Goal: Complete application form

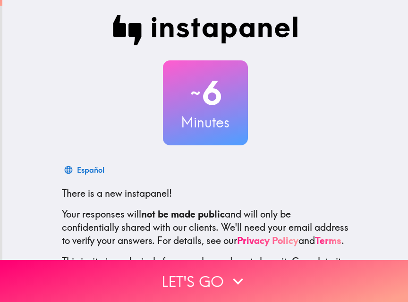
scroll to position [91, 0]
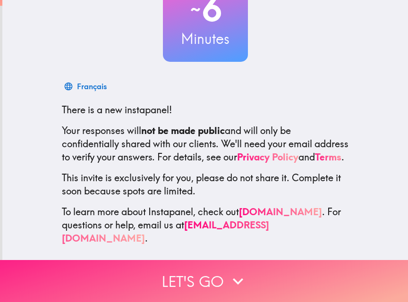
click at [238, 278] on icon "button" at bounding box center [238, 281] width 10 height 7
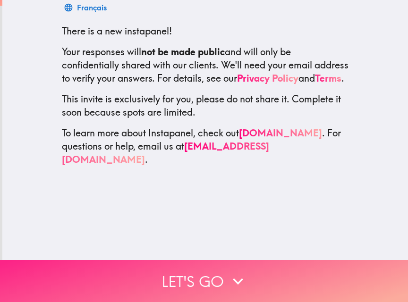
scroll to position [0, 0]
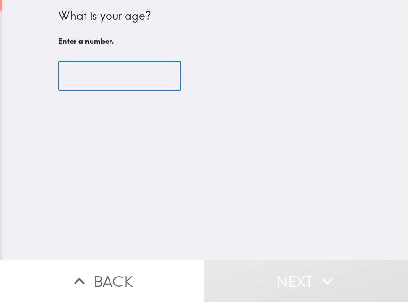
click at [105, 81] on input "number" at bounding box center [119, 75] width 123 height 29
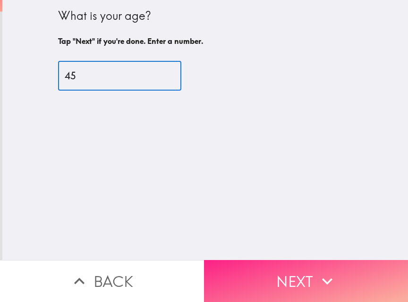
type input "45"
click at [298, 269] on button "Next" at bounding box center [306, 281] width 204 height 42
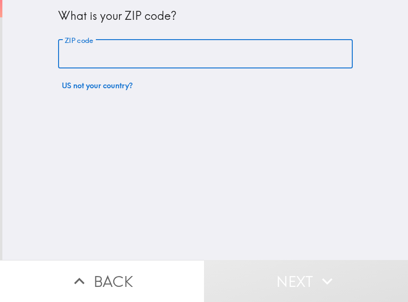
click at [152, 55] on input "ZIP code" at bounding box center [205, 54] width 294 height 29
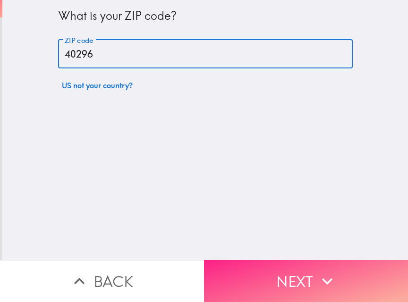
type input "40296"
click at [264, 273] on button "Next" at bounding box center [306, 281] width 204 height 42
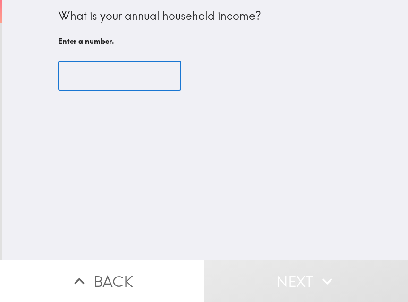
click at [83, 74] on input "number" at bounding box center [119, 75] width 123 height 29
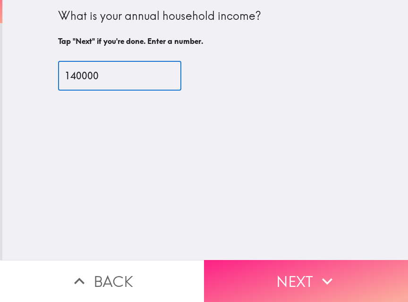
type input "140000"
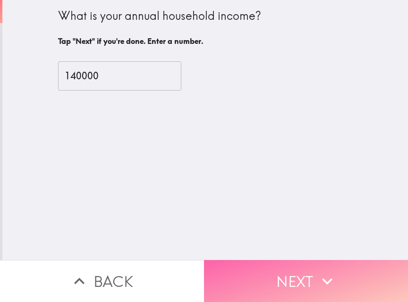
click at [283, 273] on button "Next" at bounding box center [306, 281] width 204 height 42
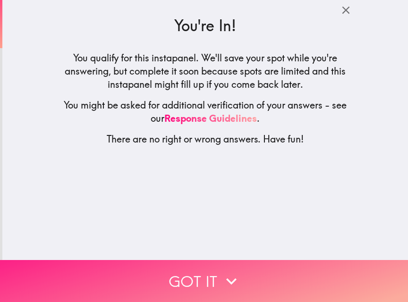
click at [222, 271] on icon "button" at bounding box center [231, 281] width 21 height 21
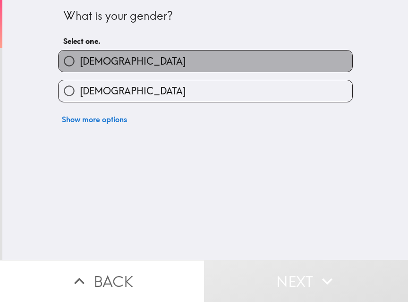
click at [142, 62] on label "[DEMOGRAPHIC_DATA]" at bounding box center [204, 60] width 293 height 21
click at [80, 62] on input "[DEMOGRAPHIC_DATA]" at bounding box center [68, 60] width 21 height 21
radio input "true"
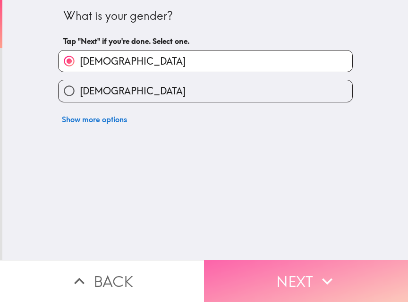
click at [264, 266] on button "Next" at bounding box center [306, 281] width 204 height 42
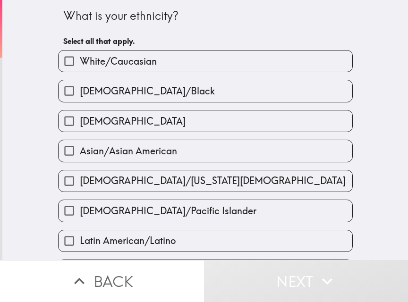
click at [122, 56] on span "White/Caucasian" at bounding box center [118, 61] width 77 height 13
click at [80, 56] on input "White/Caucasian" at bounding box center [68, 60] width 21 height 21
checkbox input "true"
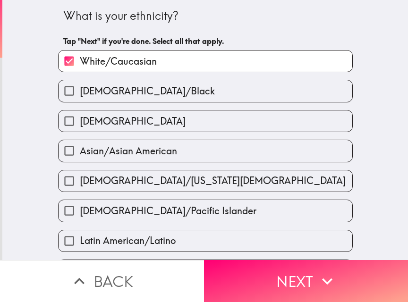
scroll to position [358, 0]
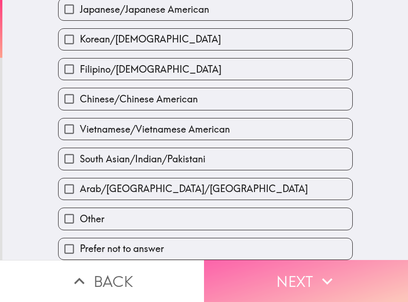
click at [259, 271] on button "Next" at bounding box center [306, 281] width 204 height 42
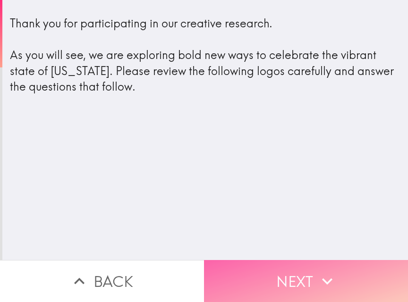
click at [279, 276] on button "Next" at bounding box center [306, 281] width 204 height 42
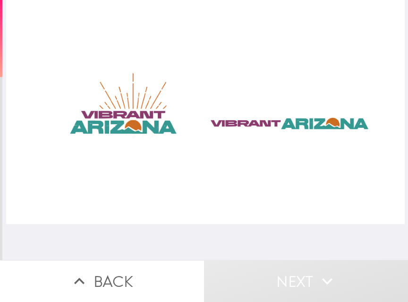
click at [126, 122] on div at bounding box center [205, 112] width 398 height 224
click at [255, 122] on div at bounding box center [205, 112] width 398 height 224
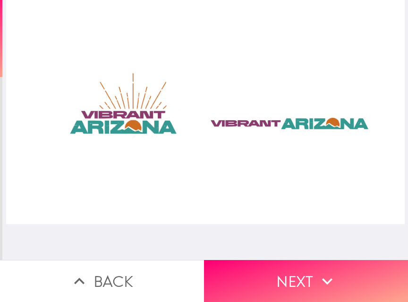
click at [121, 118] on div at bounding box center [205, 112] width 398 height 224
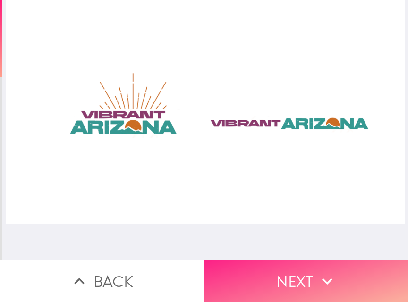
click at [286, 272] on button "Next" at bounding box center [306, 281] width 204 height 42
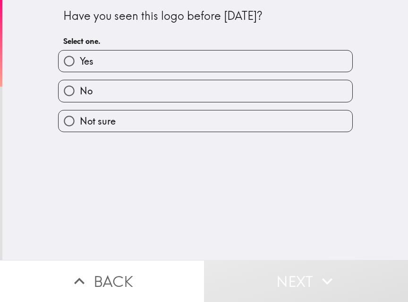
click at [150, 65] on label "Yes" at bounding box center [204, 60] width 293 height 21
click at [80, 65] on input "Yes" at bounding box center [68, 60] width 21 height 21
radio input "true"
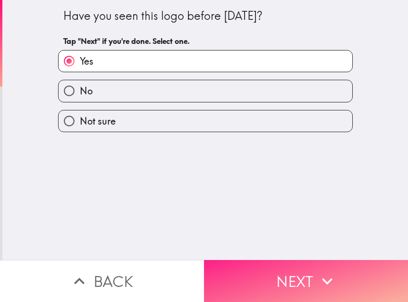
click at [276, 264] on button "Next" at bounding box center [306, 281] width 204 height 42
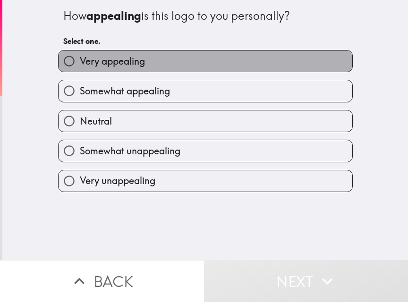
click at [117, 61] on span "Very appealing" at bounding box center [112, 61] width 65 height 13
click at [80, 61] on input "Very appealing" at bounding box center [68, 60] width 21 height 21
radio input "true"
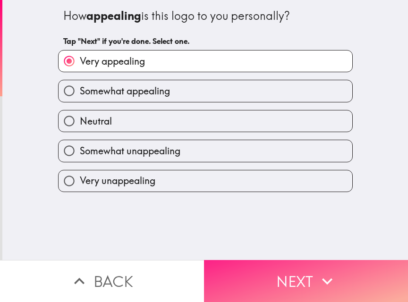
click at [271, 264] on button "Next" at bounding box center [306, 281] width 204 height 42
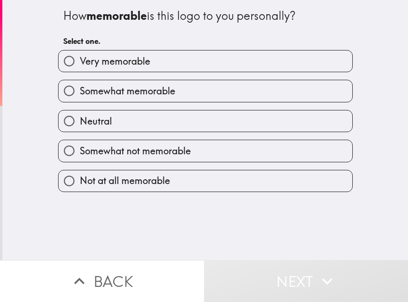
click at [203, 91] on label "Somewhat memorable" at bounding box center [204, 90] width 293 height 21
click at [80, 91] on input "Somewhat memorable" at bounding box center [68, 90] width 21 height 21
radio input "true"
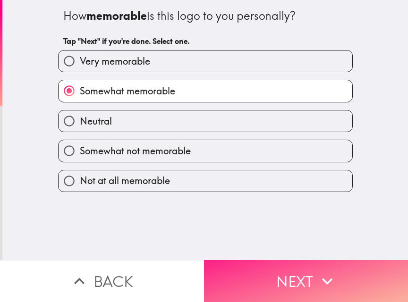
click at [278, 268] on button "Next" at bounding box center [306, 281] width 204 height 42
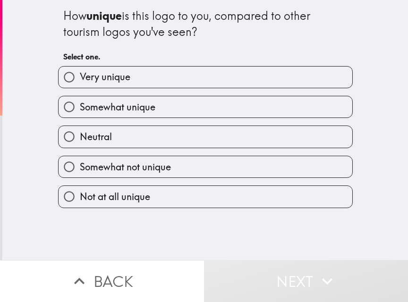
click at [127, 109] on span "Somewhat unique" at bounding box center [117, 106] width 75 height 13
click at [80, 109] on input "Somewhat unique" at bounding box center [68, 106] width 21 height 21
radio input "true"
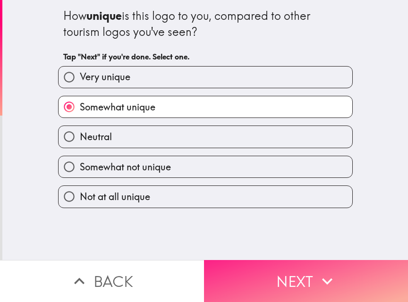
click at [269, 274] on button "Next" at bounding box center [306, 281] width 204 height 42
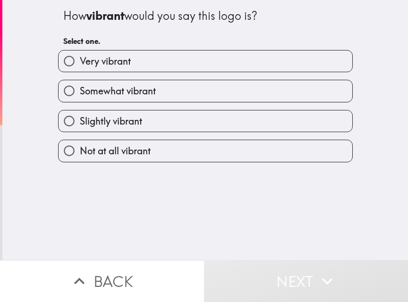
click at [142, 95] on span "Somewhat vibrant" at bounding box center [118, 90] width 76 height 13
click at [80, 95] on input "Somewhat vibrant" at bounding box center [68, 90] width 21 height 21
radio input "true"
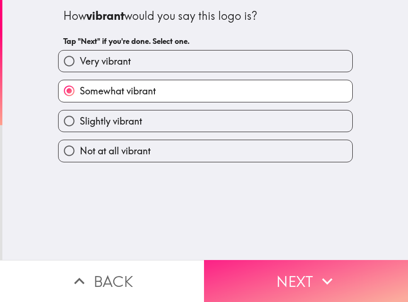
click at [277, 267] on button "Next" at bounding box center [306, 281] width 204 height 42
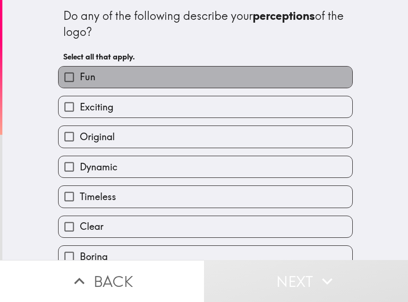
click at [163, 74] on label "Fun" at bounding box center [204, 77] width 293 height 21
click at [80, 74] on input "Fun" at bounding box center [68, 77] width 21 height 21
checkbox input "true"
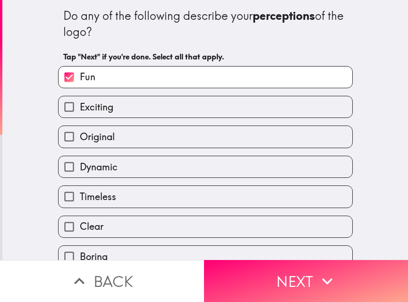
click at [163, 133] on label "Original" at bounding box center [204, 136] width 293 height 21
click at [80, 133] on input "Original" at bounding box center [68, 136] width 21 height 21
checkbox input "true"
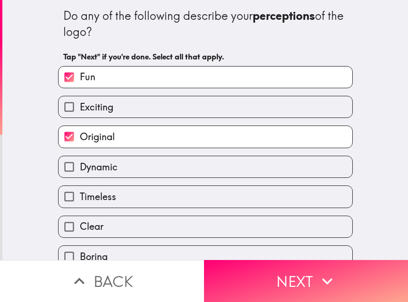
click at [162, 117] on label "Exciting" at bounding box center [204, 106] width 293 height 21
click at [80, 117] on input "Exciting" at bounding box center [68, 106] width 21 height 21
checkbox input "true"
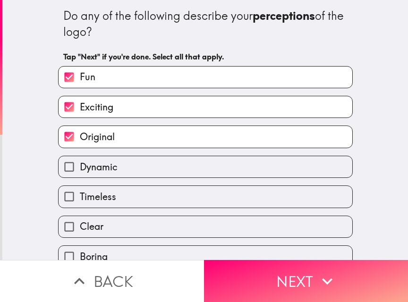
scroll to position [94, 0]
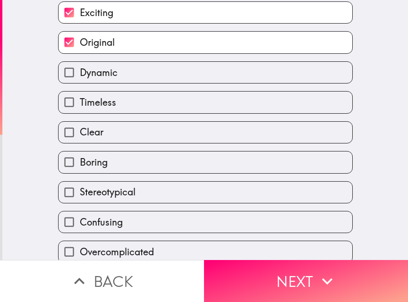
click at [159, 148] on div "Boring" at bounding box center [201, 158] width 302 height 30
click at [174, 134] on label "Clear" at bounding box center [204, 132] width 293 height 21
click at [80, 134] on input "Clear" at bounding box center [68, 132] width 21 height 21
checkbox input "true"
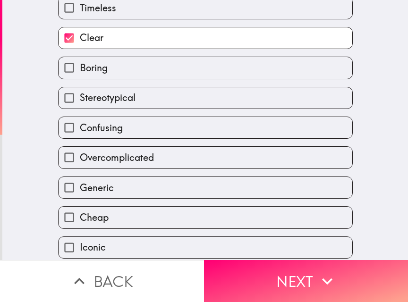
scroll to position [224, 0]
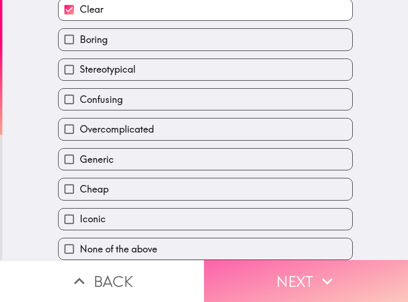
click at [280, 276] on button "Next" at bounding box center [306, 281] width 204 height 42
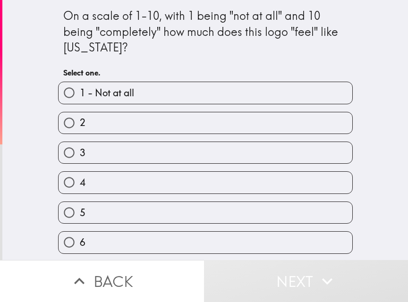
scroll to position [120, 0]
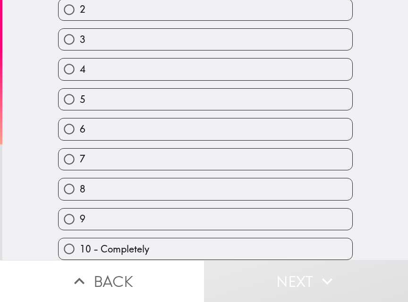
click at [96, 209] on label "9" at bounding box center [204, 219] width 293 height 21
click at [80, 209] on input "9" at bounding box center [68, 219] width 21 height 21
radio input "true"
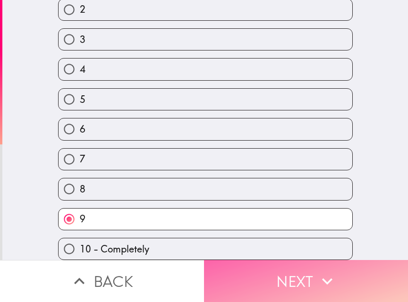
click at [266, 261] on button "Next" at bounding box center [306, 281] width 204 height 42
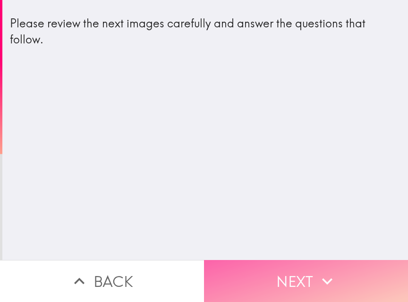
click at [272, 271] on button "Next" at bounding box center [306, 281] width 204 height 42
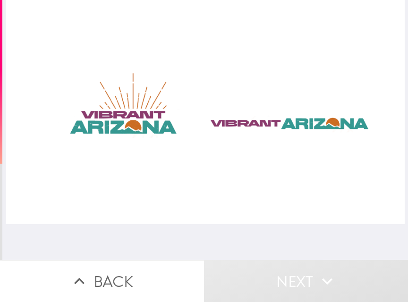
click at [257, 129] on div at bounding box center [205, 112] width 398 height 224
drag, startPoint x: 74, startPoint y: 97, endPoint x: 243, endPoint y: 150, distance: 177.4
click at [234, 143] on div at bounding box center [205, 112] width 398 height 224
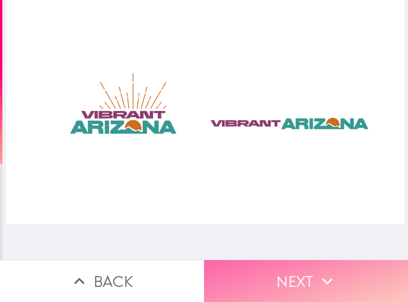
click at [298, 271] on button "Next" at bounding box center [306, 281] width 204 height 42
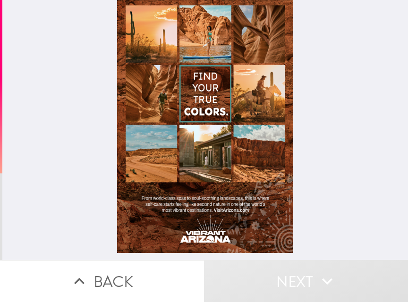
click at [197, 171] on div at bounding box center [205, 126] width 176 height 253
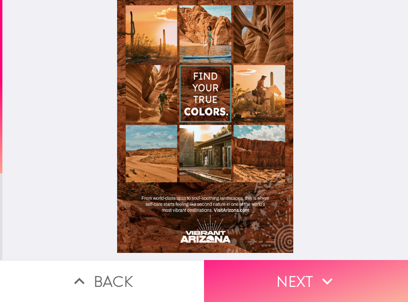
click at [294, 272] on button "Next" at bounding box center [306, 281] width 204 height 42
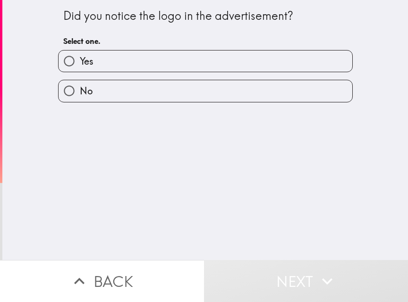
click at [160, 65] on label "Yes" at bounding box center [204, 60] width 293 height 21
click at [80, 65] on input "Yes" at bounding box center [68, 60] width 21 height 21
radio input "true"
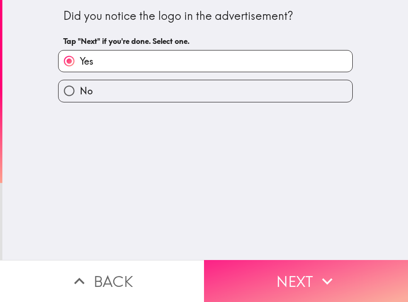
click at [286, 268] on button "Next" at bounding box center [306, 281] width 204 height 42
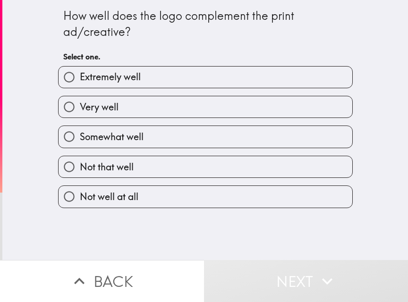
click at [164, 103] on label "Very well" at bounding box center [204, 106] width 293 height 21
click at [80, 103] on input "Very well" at bounding box center [68, 106] width 21 height 21
radio input "true"
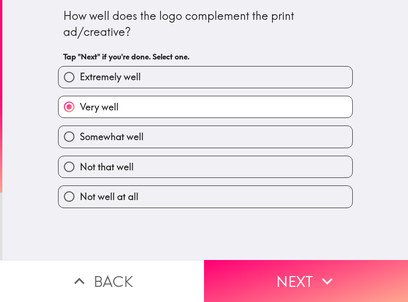
click at [213, 132] on label "Somewhat well" at bounding box center [204, 136] width 293 height 21
click at [80, 132] on input "Somewhat well" at bounding box center [68, 136] width 21 height 21
radio input "true"
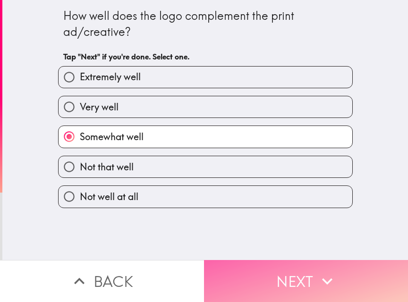
click at [279, 267] on button "Next" at bounding box center [306, 281] width 204 height 42
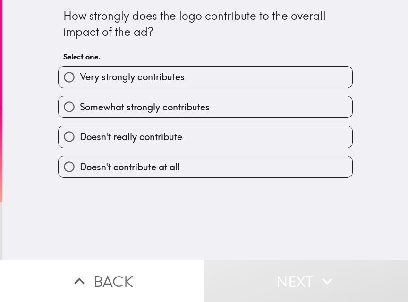
click at [204, 84] on label "Very strongly contributes" at bounding box center [204, 77] width 293 height 21
click at [80, 84] on input "Very strongly contributes" at bounding box center [68, 77] width 21 height 21
radio input "true"
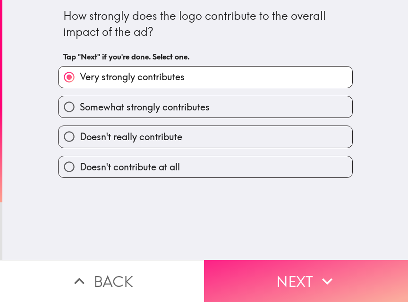
click at [290, 264] on button "Next" at bounding box center [306, 281] width 204 height 42
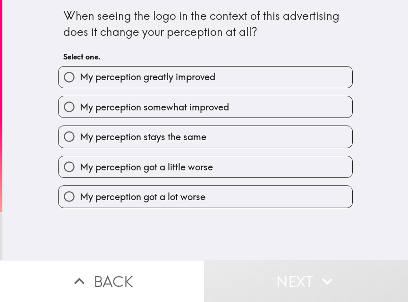
click at [200, 109] on span "My perception somewhat improved" at bounding box center [154, 106] width 149 height 13
click at [80, 109] on input "My perception somewhat improved" at bounding box center [68, 106] width 21 height 21
radio input "true"
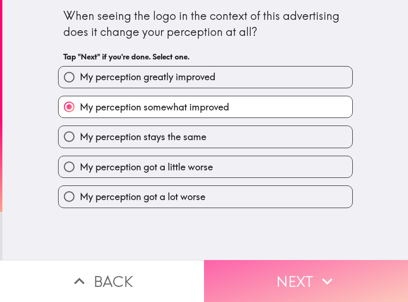
click at [283, 293] on button "Next" at bounding box center [306, 281] width 204 height 42
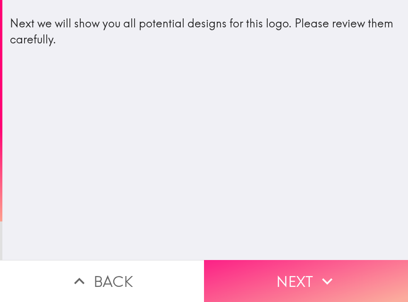
click at [294, 274] on button "Next" at bounding box center [306, 281] width 204 height 42
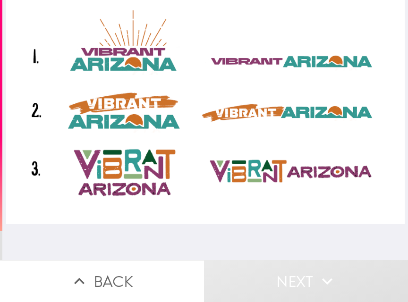
click at [127, 67] on div at bounding box center [205, 112] width 398 height 224
click at [242, 64] on div at bounding box center [205, 112] width 398 height 224
click at [116, 112] on div at bounding box center [205, 112] width 398 height 224
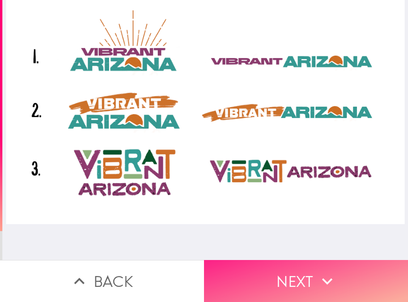
click at [273, 274] on button "Next" at bounding box center [306, 281] width 204 height 42
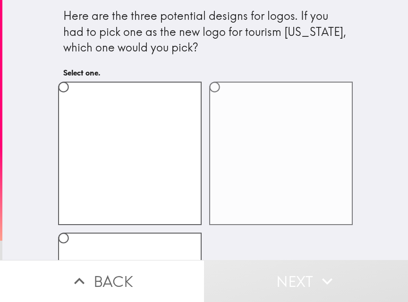
click at [252, 184] on label at bounding box center [280, 153] width 143 height 143
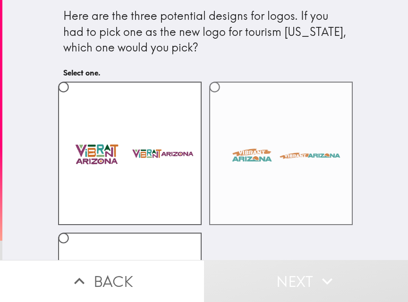
click at [225, 98] on input "radio" at bounding box center [214, 86] width 21 height 21
radio input "true"
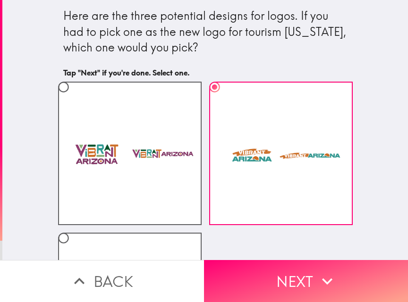
scroll to position [123, 0]
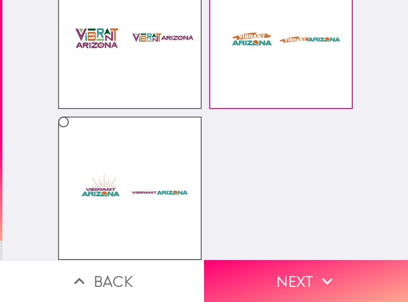
drag, startPoint x: 274, startPoint y: 65, endPoint x: 232, endPoint y: 163, distance: 106.9
click at [232, 163] on div at bounding box center [201, 109] width 302 height 302
drag, startPoint x: 225, startPoint y: 136, endPoint x: 225, endPoint y: 124, distance: 12.3
click at [225, 136] on div at bounding box center [201, 109] width 302 height 302
drag, startPoint x: 239, startPoint y: 37, endPoint x: 208, endPoint y: 185, distance: 150.8
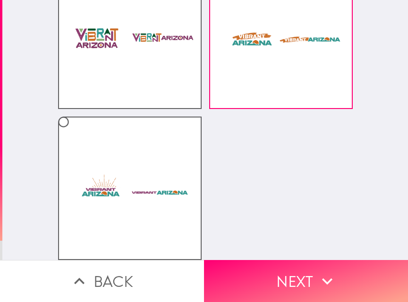
click at [209, 200] on div at bounding box center [201, 109] width 302 height 302
drag, startPoint x: 223, startPoint y: 75, endPoint x: 208, endPoint y: 164, distance: 89.5
click at [208, 164] on div at bounding box center [201, 109] width 302 height 302
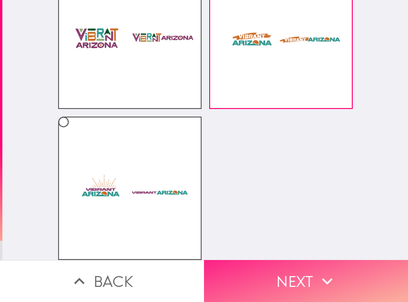
click at [288, 277] on button "Next" at bounding box center [306, 281] width 204 height 42
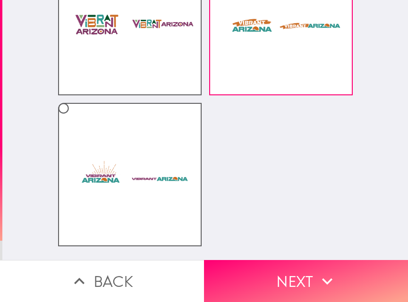
scroll to position [0, 0]
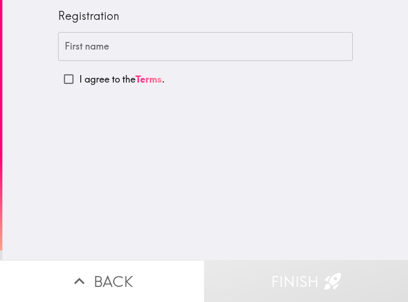
click at [142, 57] on input "First name" at bounding box center [205, 46] width 294 height 29
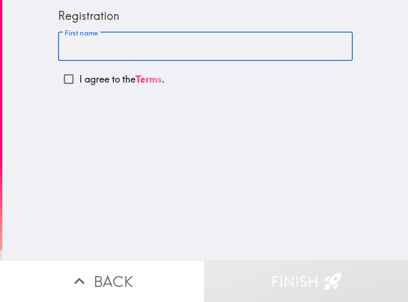
click at [66, 82] on input "I agree to the Terms ." at bounding box center [68, 78] width 21 height 21
checkbox input "true"
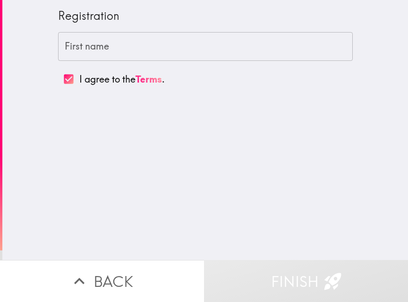
click at [103, 47] on input "First name" at bounding box center [205, 46] width 294 height 29
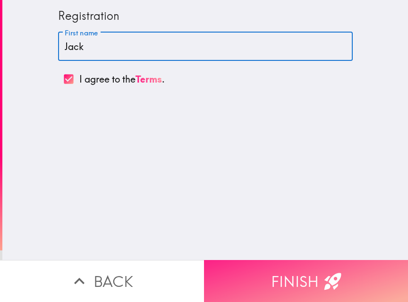
type input "Jack"
click at [291, 279] on button "Finish" at bounding box center [306, 281] width 204 height 42
